Goal: Task Accomplishment & Management: Manage account settings

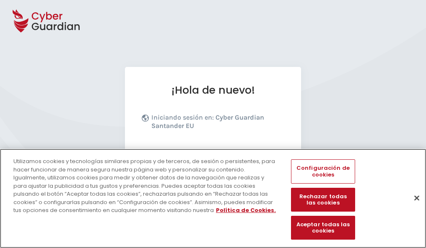
scroll to position [103, 0]
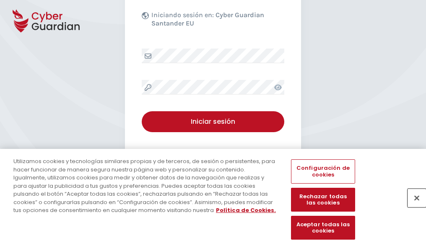
click at [412, 207] on button "Cerrar" at bounding box center [416, 198] width 18 height 18
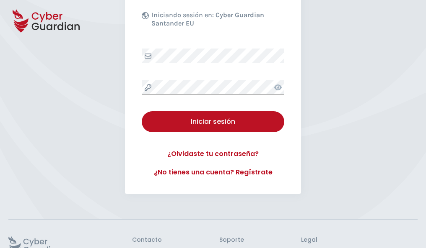
scroll to position [163, 0]
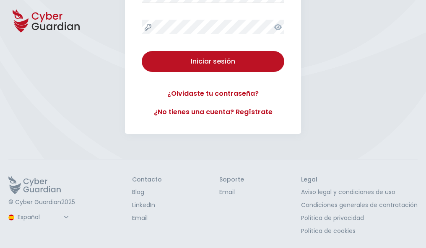
click at [142, 51] on button "Iniciar sesión" at bounding box center [213, 61] width 142 height 21
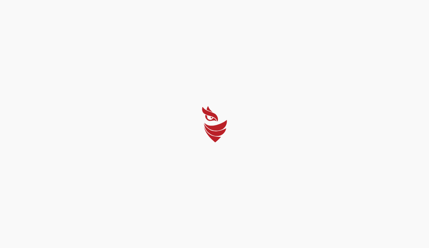
select select "Português (BR)"
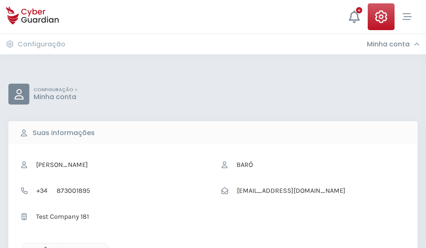
click at [43, 248] on icon "button" at bounding box center [43, 250] width 7 height 7
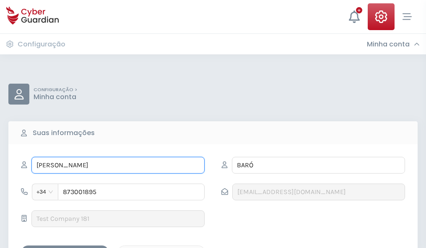
click at [118, 166] on input "SANCHO" at bounding box center [117, 165] width 173 height 17
type input "S"
type input "Xavier"
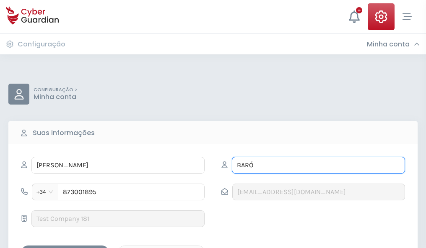
click at [318, 166] on input "BARÓ" at bounding box center [318, 165] width 173 height 17
type input "B"
type input "Bayona"
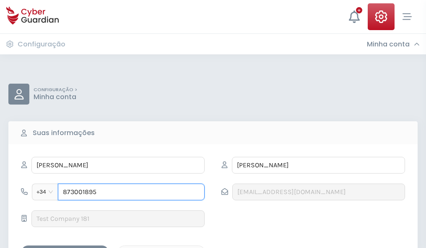
click at [131, 192] on input "873001895" at bounding box center [131, 192] width 147 height 17
type input "8"
type input "986935508"
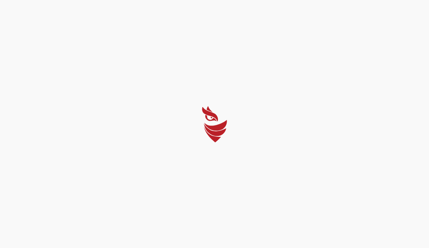
select select "Português (BR)"
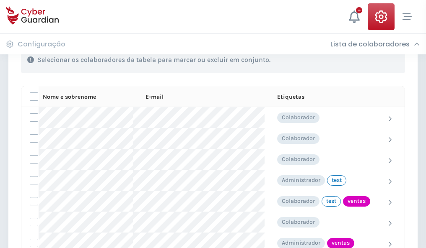
scroll to position [380, 0]
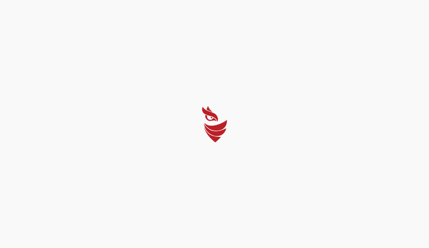
select select "Português (BR)"
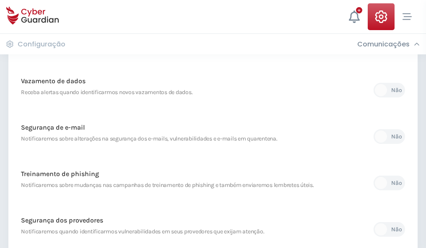
scroll to position [441, 0]
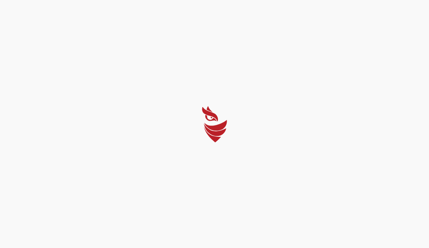
select select "Português (BR)"
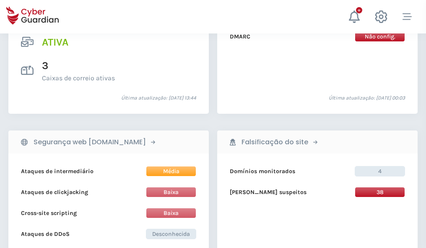
scroll to position [851, 0]
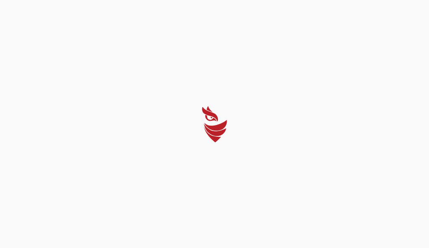
select select "Português (BR)"
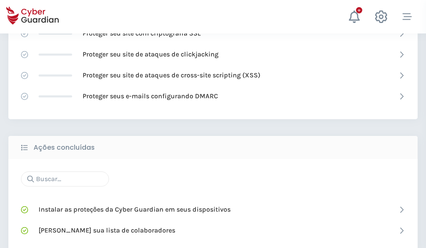
scroll to position [558, 0]
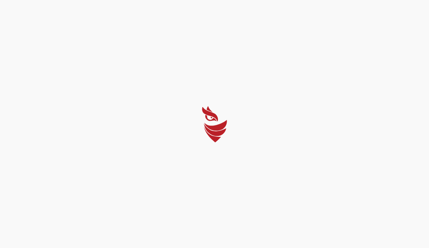
select select "Português (BR)"
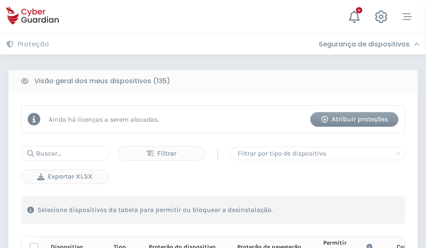
scroll to position [740, 0]
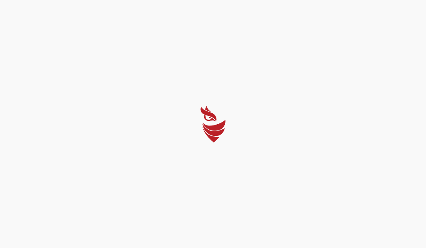
select select "Português (BR)"
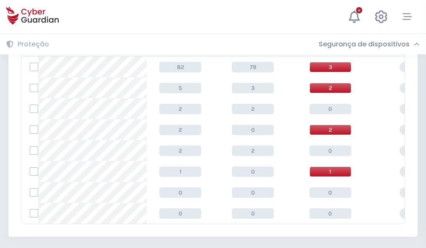
scroll to position [389, 0]
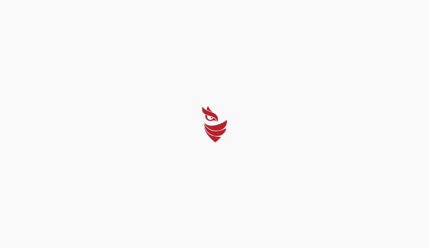
select select "Português (BR)"
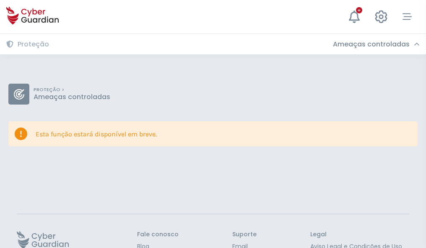
scroll to position [54, 0]
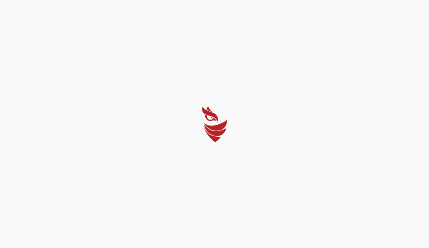
select select "Português (BR)"
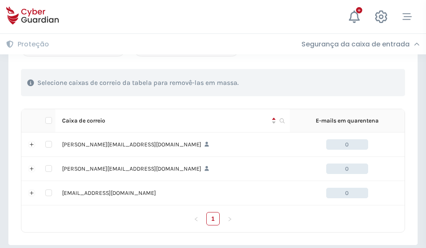
scroll to position [388, 0]
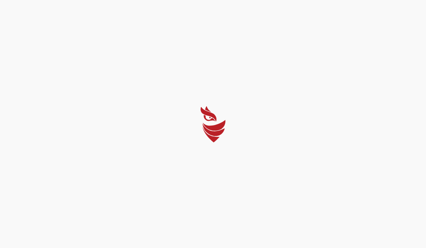
select select "Português (BR)"
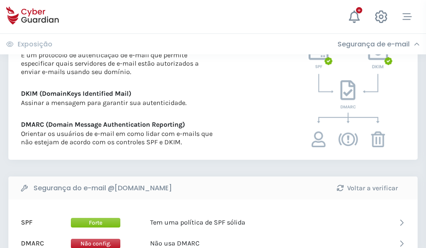
scroll to position [452, 0]
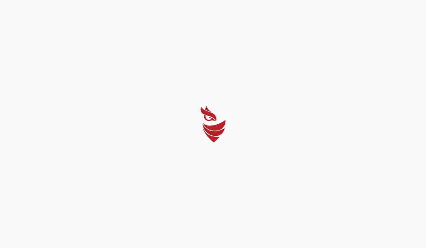
select select "Português (BR)"
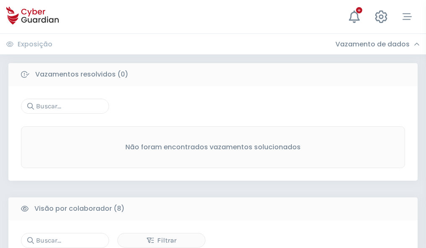
scroll to position [714, 0]
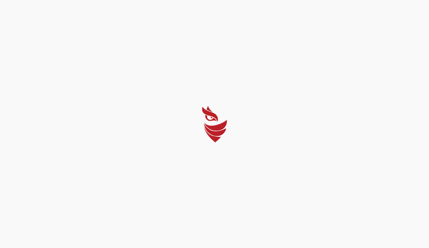
select select "Português (BR)"
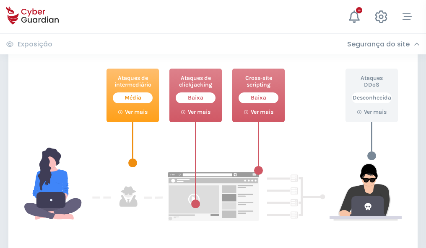
scroll to position [456, 0]
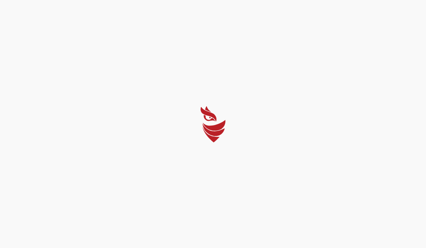
select select "Português (BR)"
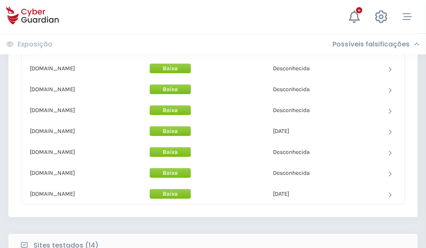
scroll to position [817, 0]
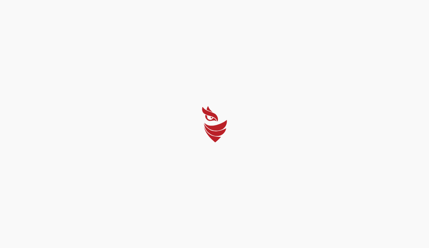
select select "Português (BR)"
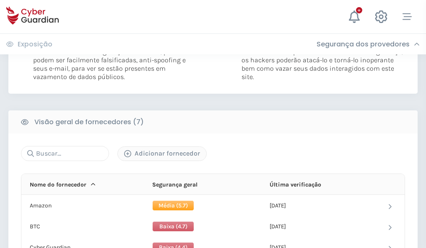
scroll to position [553, 0]
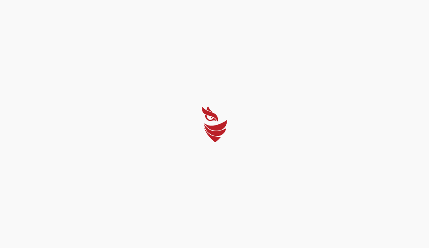
select select "Português (BR)"
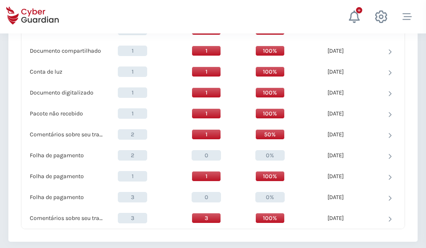
scroll to position [869, 0]
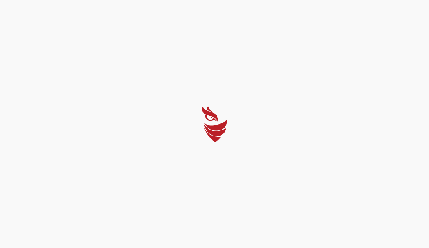
select select "Português (BR)"
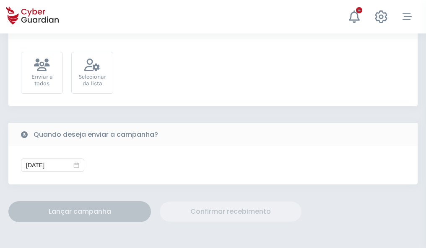
scroll to position [307, 0]
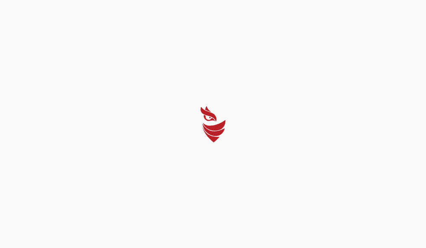
select select "Português (BR)"
